Goal: Find specific page/section: Find specific page/section

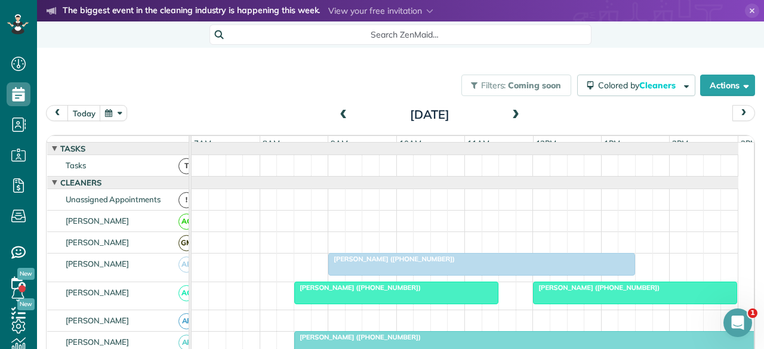
click at [512, 115] on span at bounding box center [515, 115] width 13 height 11
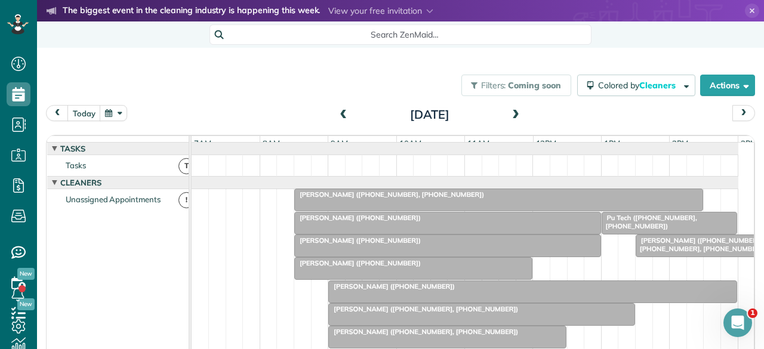
click at [512, 115] on span at bounding box center [515, 115] width 13 height 11
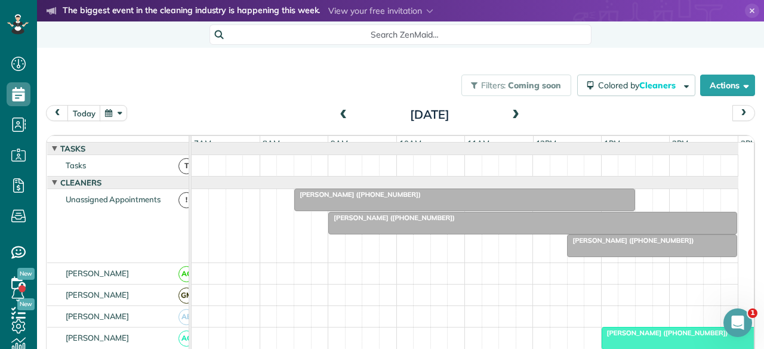
click at [339, 114] on span at bounding box center [343, 115] width 13 height 11
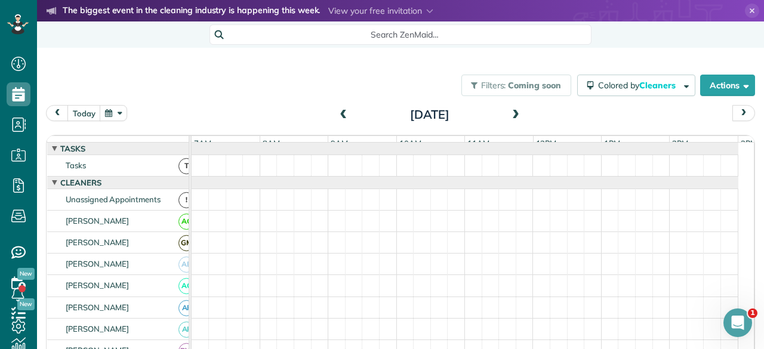
click at [339, 114] on span at bounding box center [343, 115] width 13 height 11
click at [511, 110] on span at bounding box center [515, 115] width 13 height 11
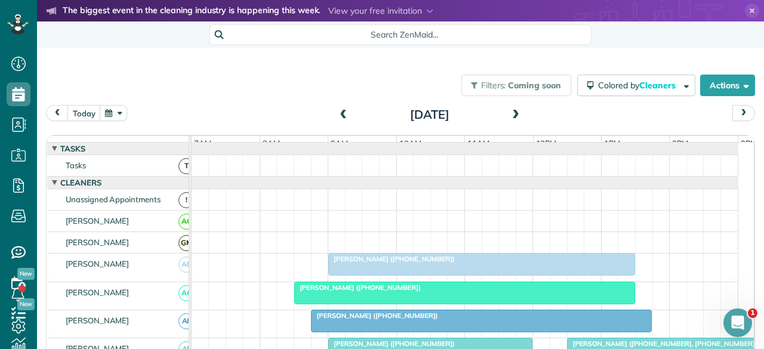
click at [337, 112] on span at bounding box center [343, 115] width 13 height 11
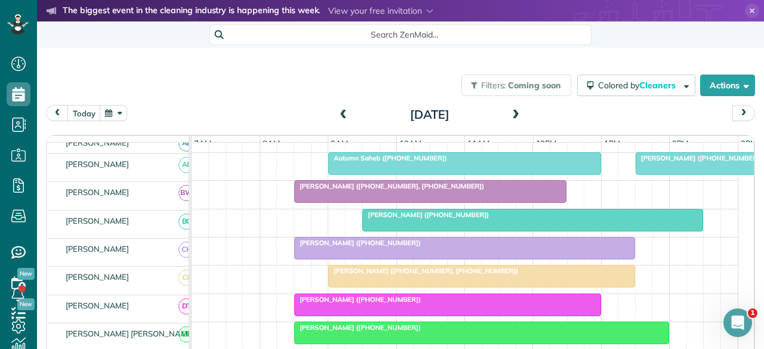
scroll to position [179, 0]
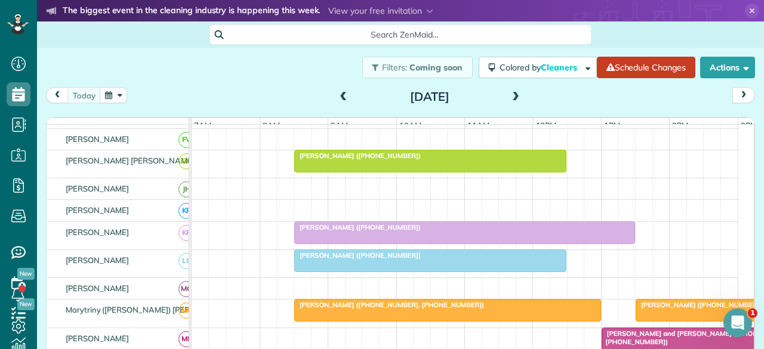
click at [328, 160] on span "[PERSON_NAME] ([PHONE_NUMBER])" at bounding box center [358, 156] width 128 height 8
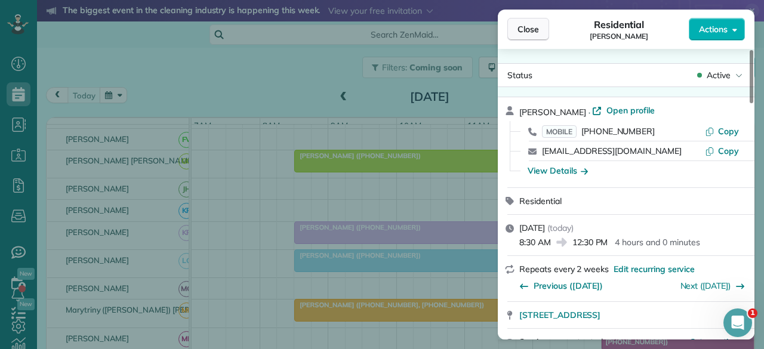
click at [538, 30] on span "Close" at bounding box center [527, 29] width 21 height 12
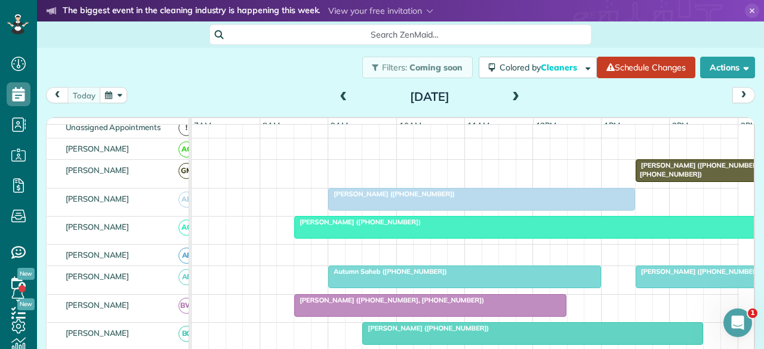
scroll to position [116, 0]
